Goal: Find specific page/section: Find specific page/section

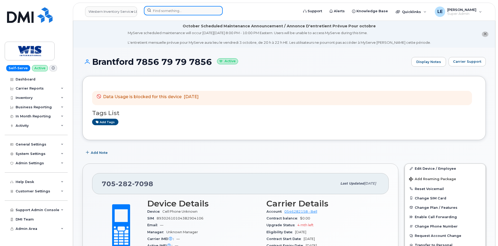
click at [160, 12] on input at bounding box center [183, 10] width 79 height 9
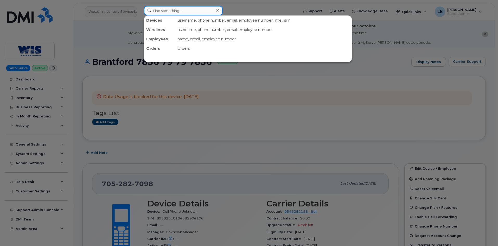
paste input "3465772300"
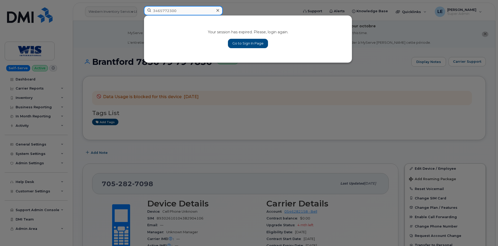
type input "3465772300"
click at [236, 42] on link "Go to Sign In Page" at bounding box center [248, 43] width 40 height 9
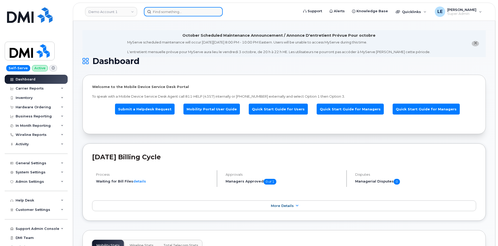
click at [185, 11] on input at bounding box center [183, 11] width 79 height 9
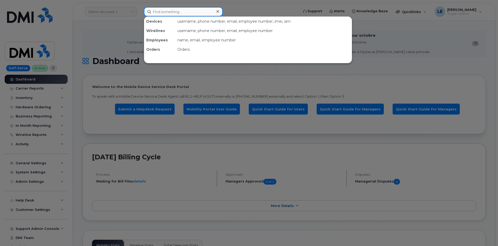
paste input "3465772300"
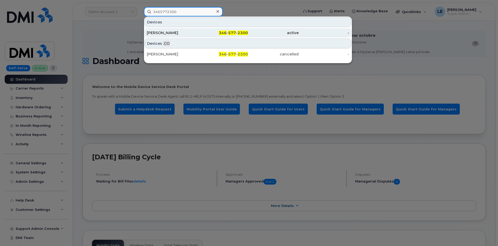
type input "3465772300"
click at [183, 34] on div "JOHN DOWNING" at bounding box center [172, 32] width 51 height 5
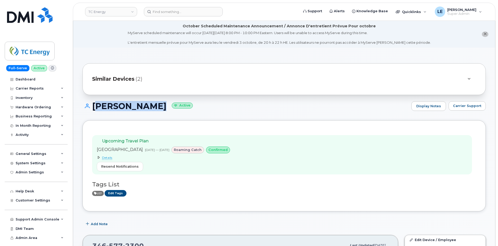
drag, startPoint x: 94, startPoint y: 108, endPoint x: 163, endPoint y: 109, distance: 69.5
click at [163, 109] on h1 "JOHN DOWNING Active" at bounding box center [246, 106] width 326 height 9
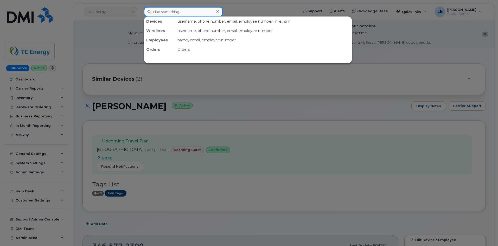
click at [201, 11] on input at bounding box center [183, 11] width 79 height 9
paste input "8643860733"
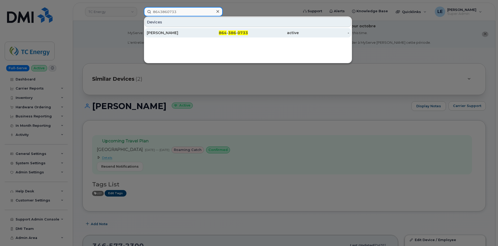
type input "8643860733"
click at [192, 33] on div "[PERSON_NAME]" at bounding box center [172, 32] width 51 height 5
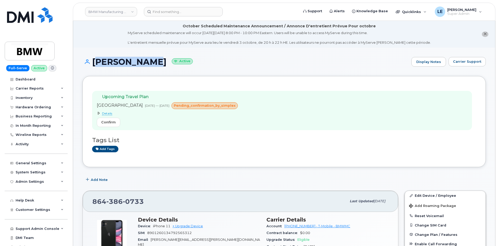
drag, startPoint x: 96, startPoint y: 62, endPoint x: 144, endPoint y: 64, distance: 48.2
click at [144, 64] on h1 "[PERSON_NAME] Active" at bounding box center [246, 61] width 326 height 9
copy h1 "[PERSON_NAME]"
click at [186, 17] on header "BMW Manufacturing Co LLC Support Alerts Knowledge Base Quicklinks Suspend / Can…" at bounding box center [284, 12] width 423 height 18
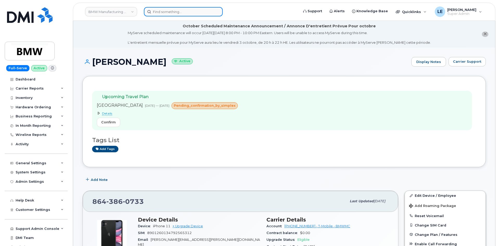
click at [184, 14] on input at bounding box center [183, 11] width 79 height 9
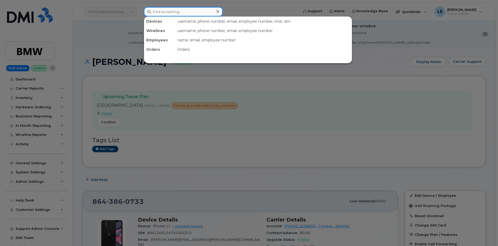
paste input "5515024138"
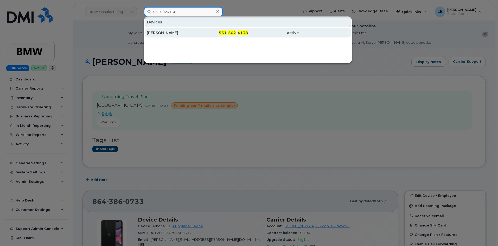
type input "5515024138"
click at [163, 34] on div "[PERSON_NAME]" at bounding box center [172, 32] width 51 height 5
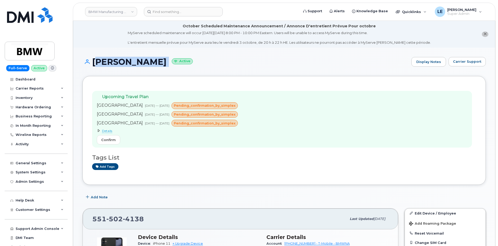
drag, startPoint x: 94, startPoint y: 63, endPoint x: 159, endPoint y: 63, distance: 64.8
click at [159, 63] on h1 "[PERSON_NAME] Active" at bounding box center [246, 61] width 326 height 9
copy h1 "[PERSON_NAME]"
click at [163, 14] on input at bounding box center [183, 11] width 79 height 9
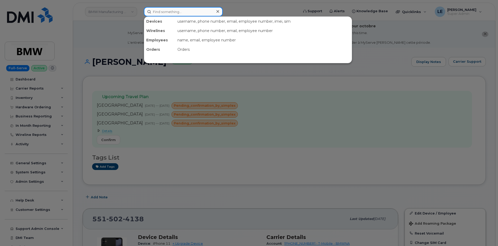
paste input "9026287817"
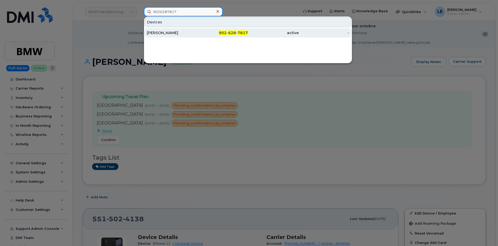
type input "9026287817"
click at [163, 32] on div "[PERSON_NAME]" at bounding box center [172, 32] width 51 height 5
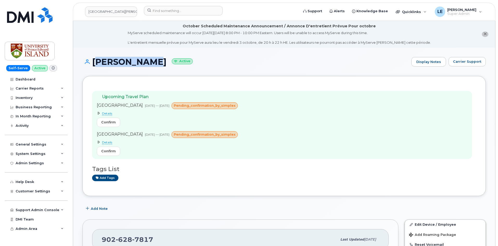
drag, startPoint x: 93, startPoint y: 62, endPoint x: 147, endPoint y: 61, distance: 54.1
click at [147, 61] on h1 "Connie Ding Active" at bounding box center [246, 61] width 326 height 9
copy h1 "[PERSON_NAME]"
